Goal: Register for event/course

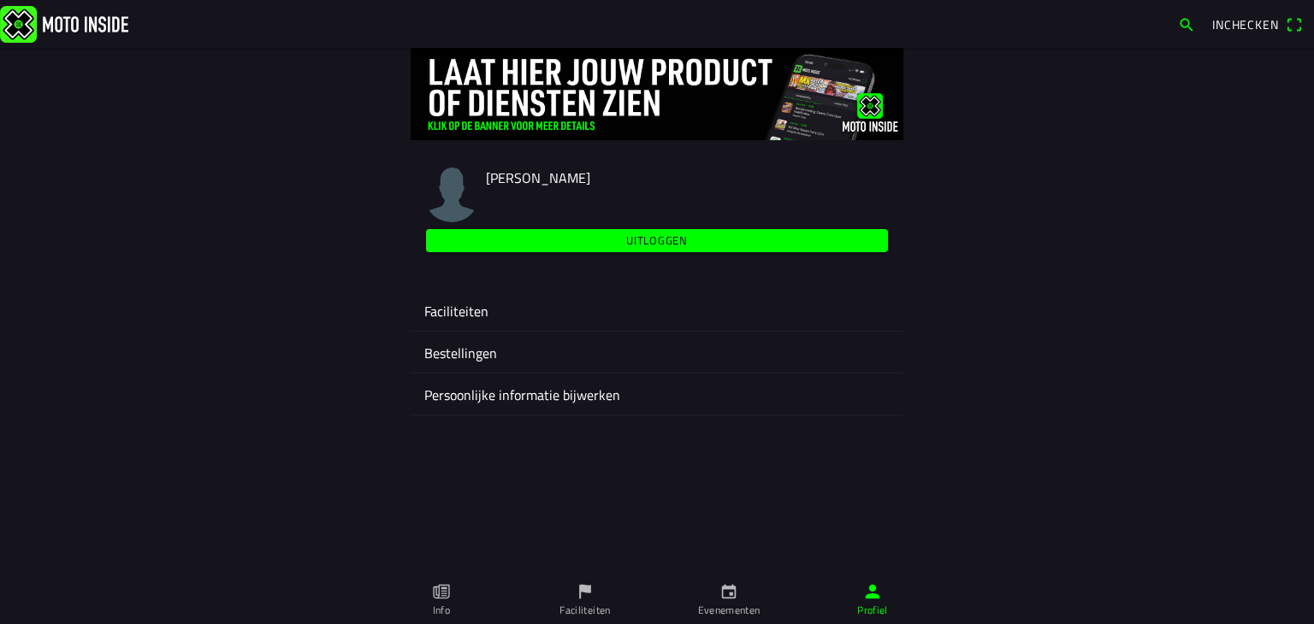
click at [732, 594] on ion-label "Evenementen" at bounding box center [729, 610] width 62 height 15
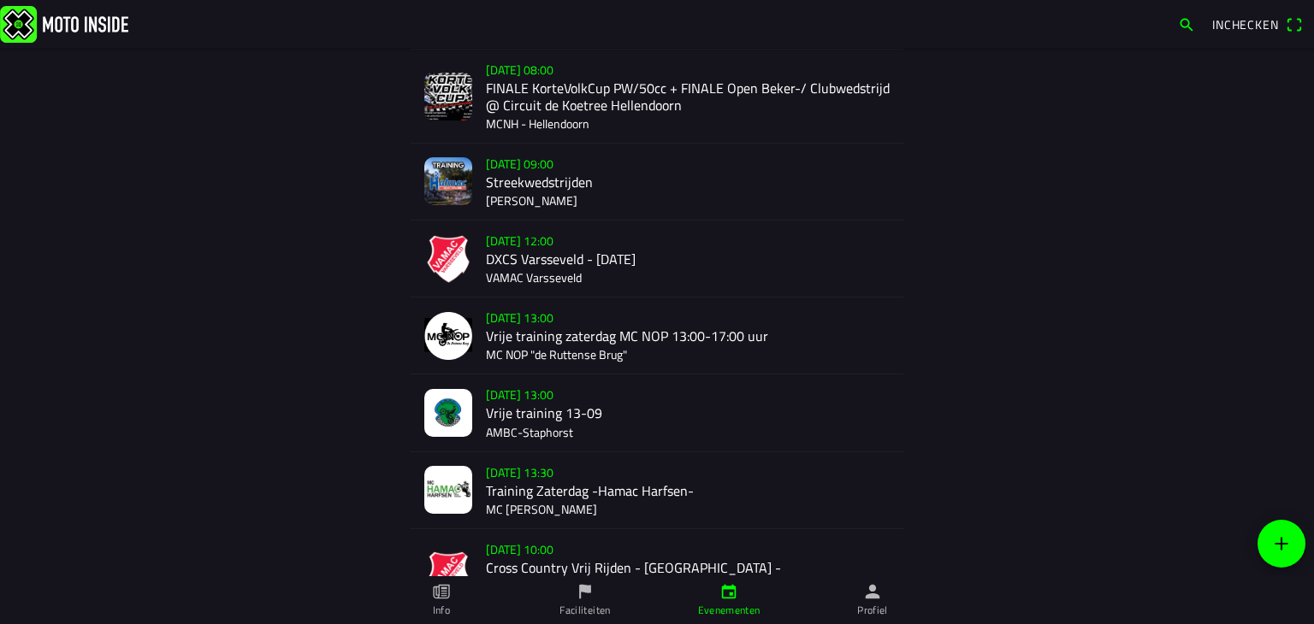
scroll to position [342, 0]
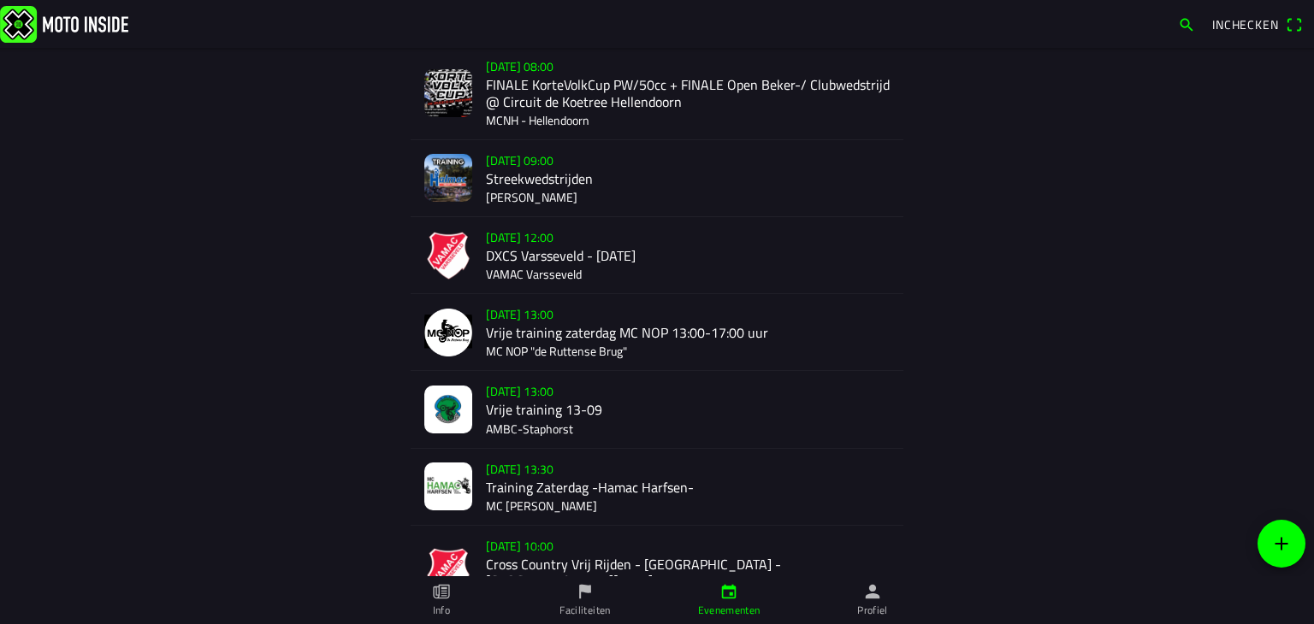
click at [508, 263] on div "[DATE] 12:00 DXCS Varsseveld - [DATE] VAMAC Varsseveld" at bounding box center [688, 255] width 404 height 76
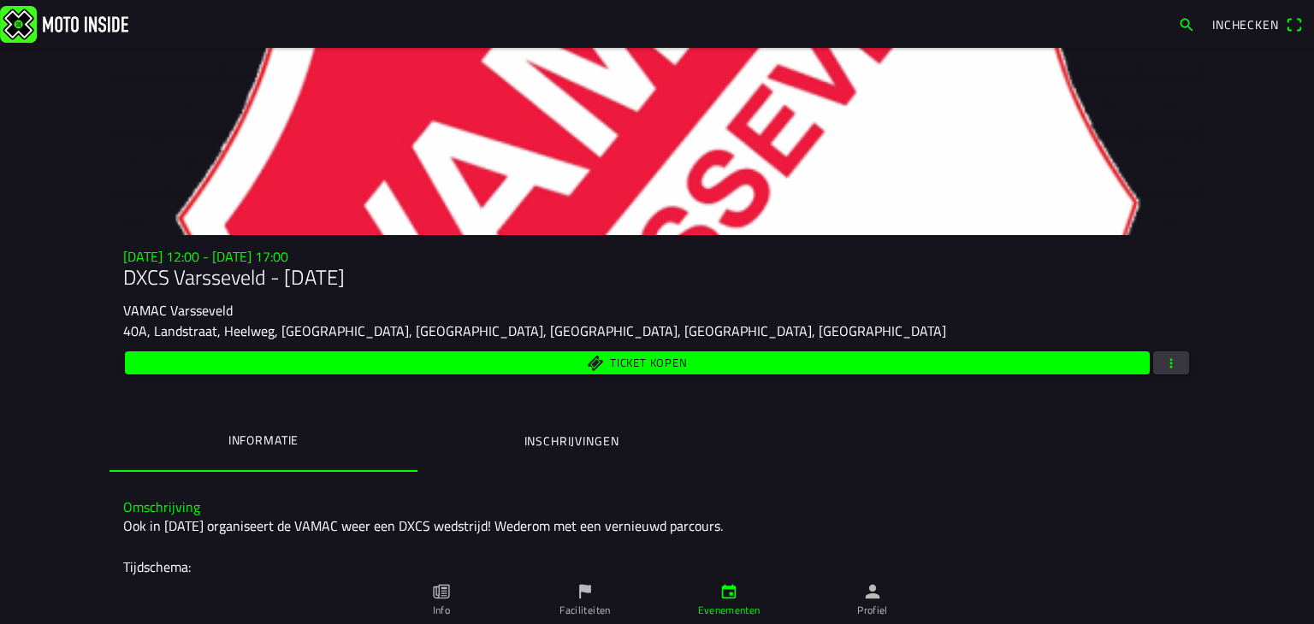
click at [1153, 363] on button "button" at bounding box center [1171, 363] width 36 height 23
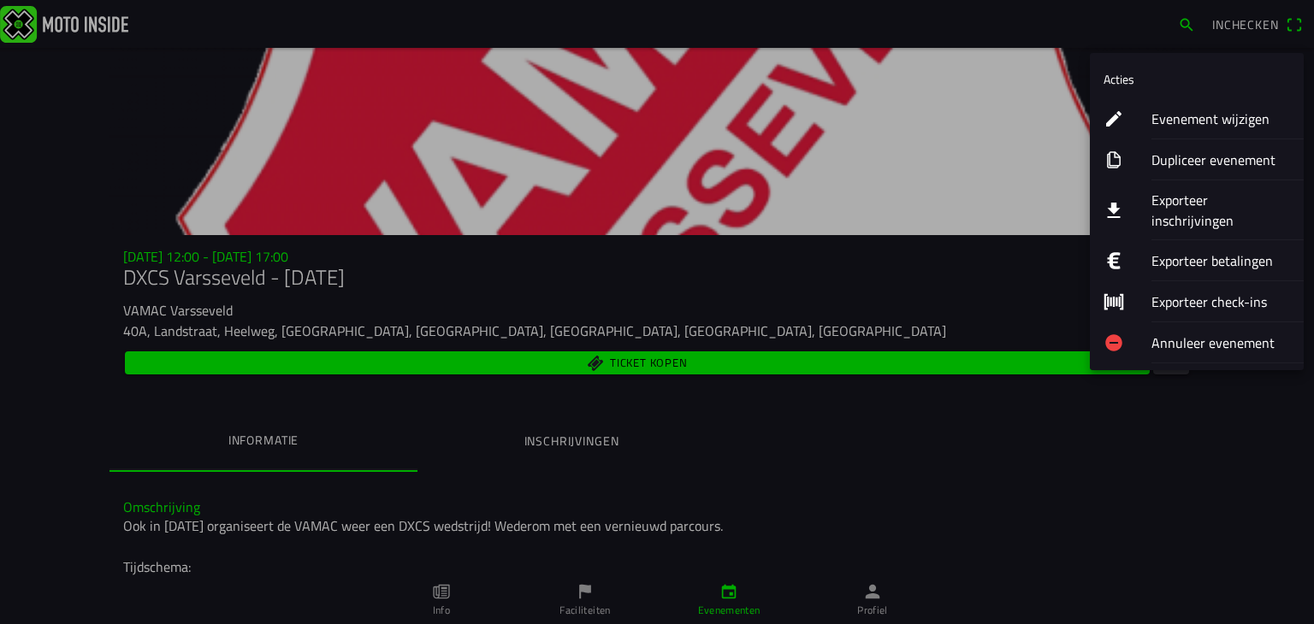
click at [1150, 198] on button "Exporteer inschrijvingen" at bounding box center [1197, 210] width 214 height 60
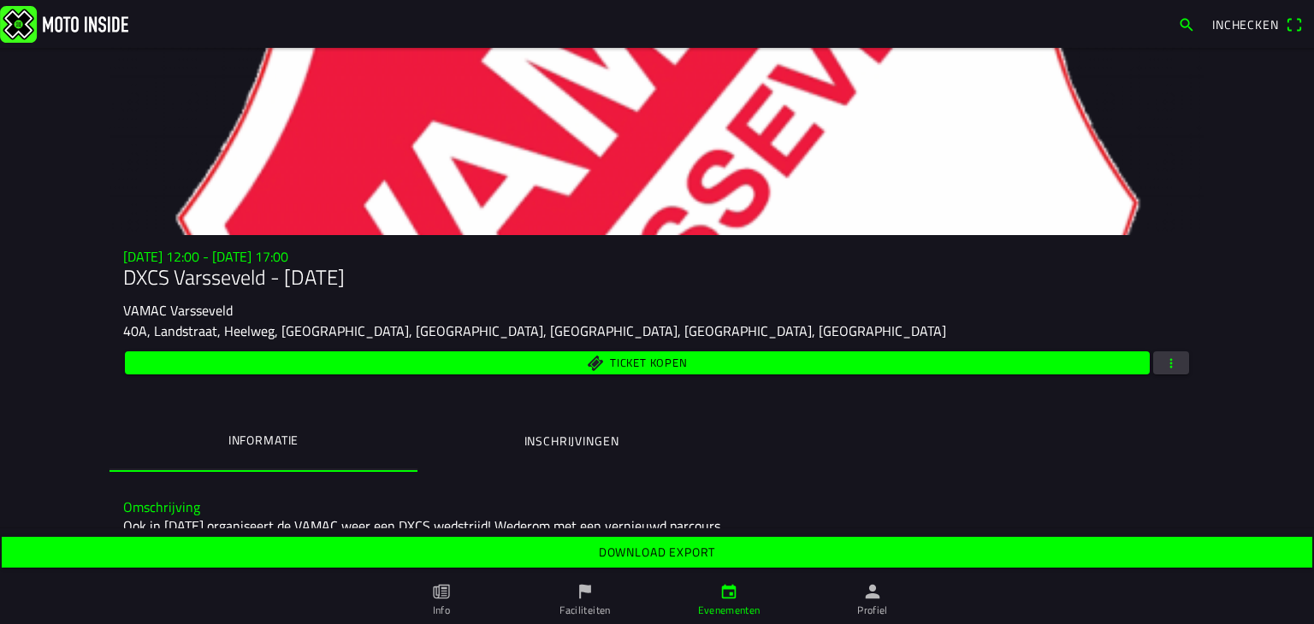
click at [824, 542] on span "Download export" at bounding box center [657, 552] width 1284 height 31
